Goal: Information Seeking & Learning: Learn about a topic

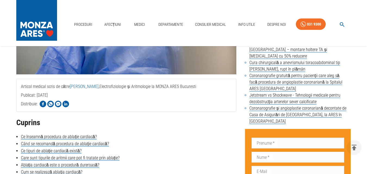
scroll to position [163, 0]
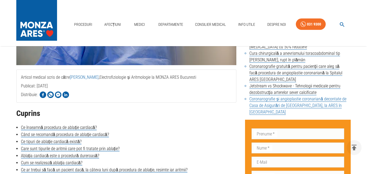
click at [293, 105] on link "Coronarografie și angioplastie coronariană decontate de Casa de Asigurări de [G…" at bounding box center [298, 106] width 97 height 18
